Goal: Navigation & Orientation: Go to known website

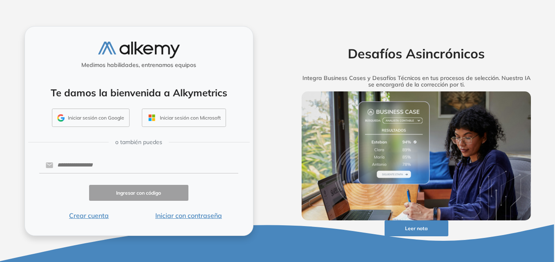
click at [118, 115] on button "Iniciar sesión con Google" at bounding box center [91, 118] width 78 height 19
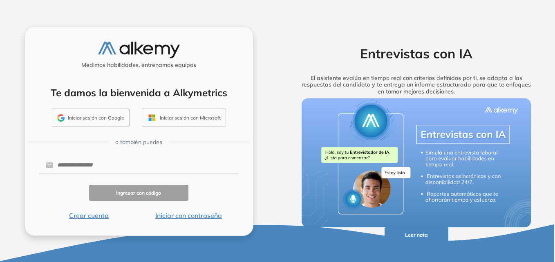
click at [75, 113] on button "Iniciar sesión con Google" at bounding box center [91, 118] width 78 height 19
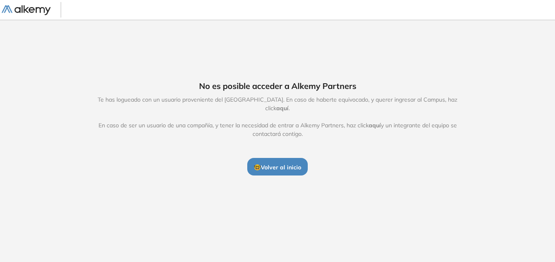
click at [297, 168] on button "🤓 Volver al inicio" at bounding box center [277, 166] width 60 height 17
